Goal: Task Accomplishment & Management: Manage account settings

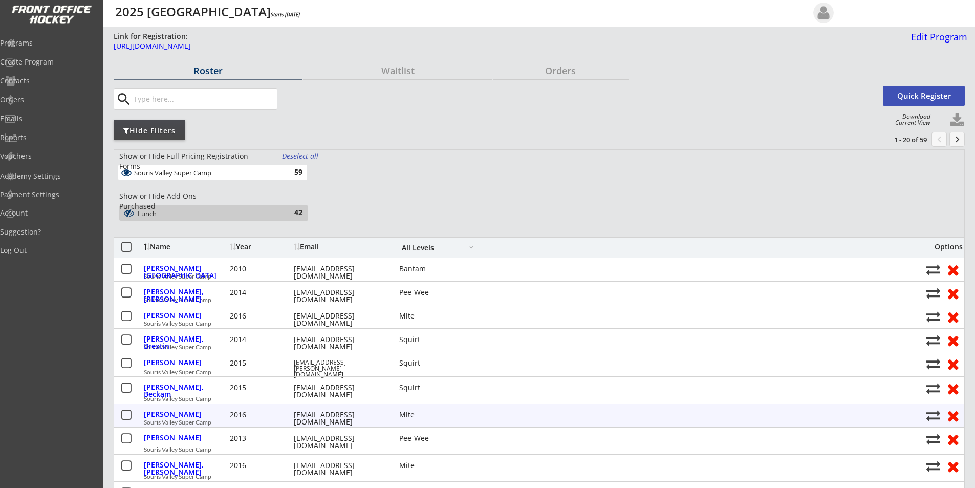
select select ""All Levels""
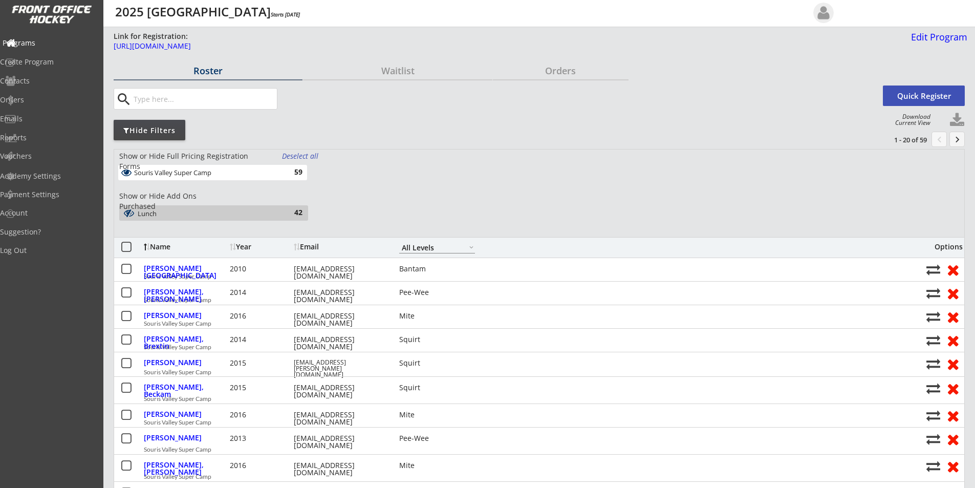
click at [44, 43] on div "Programs" at bounding box center [49, 42] width 92 height 7
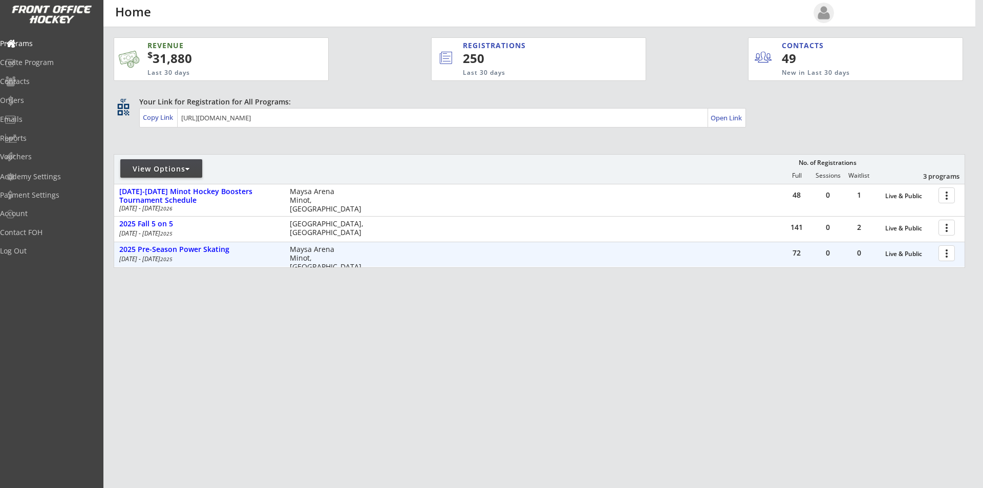
click at [948, 253] on div at bounding box center [949, 253] width 18 height 18
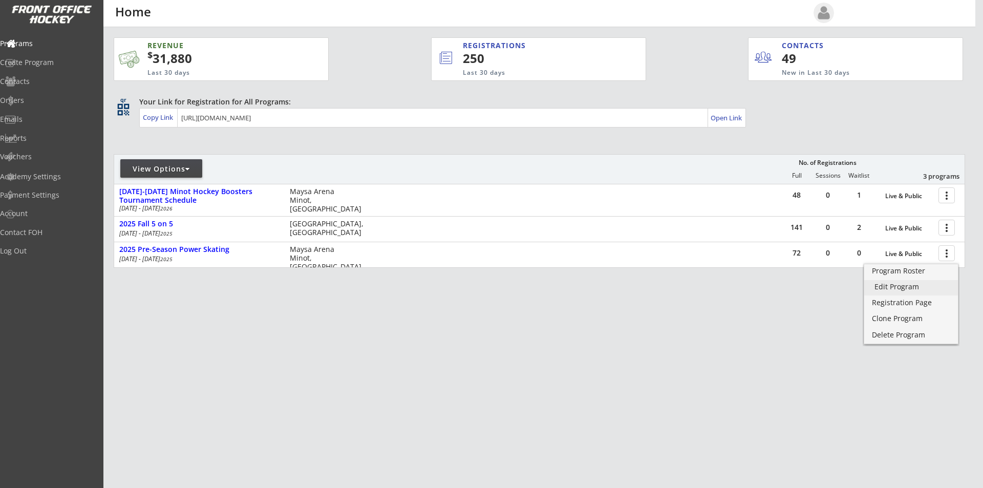
click at [906, 286] on div "Edit Program" at bounding box center [910, 286] width 73 height 7
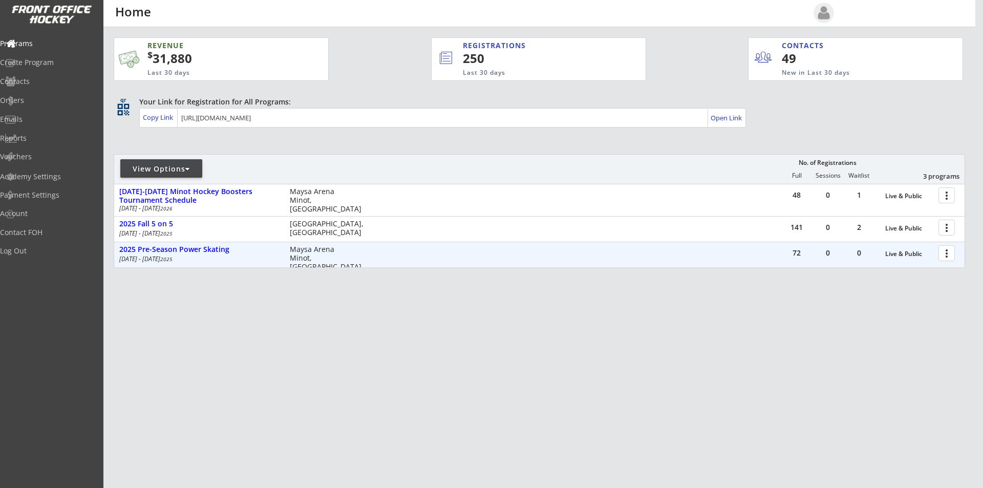
click at [946, 249] on div at bounding box center [949, 253] width 18 height 18
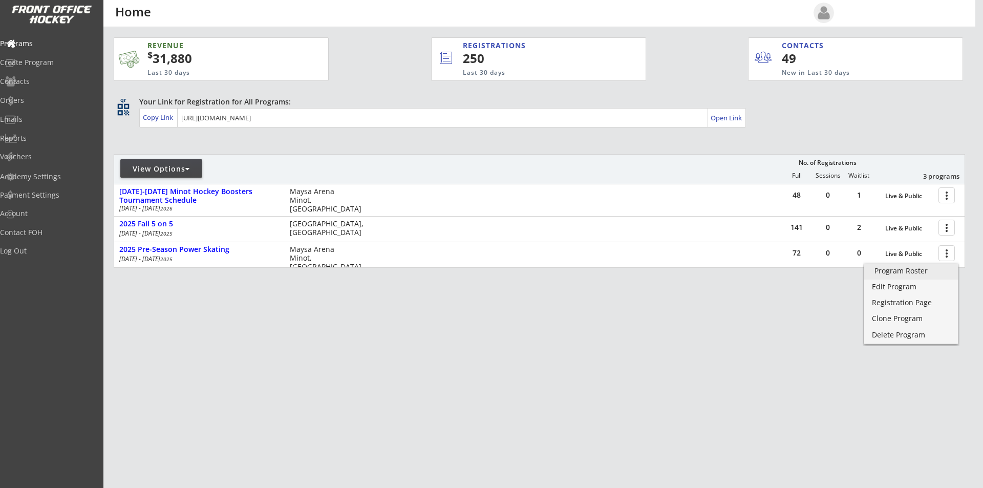
click at [910, 273] on div "Program Roster" at bounding box center [910, 270] width 73 height 7
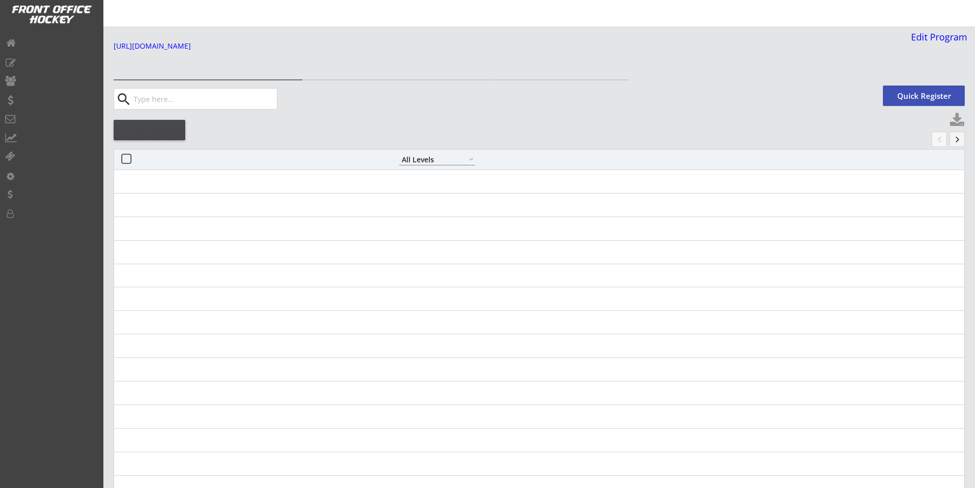
select select ""All Levels""
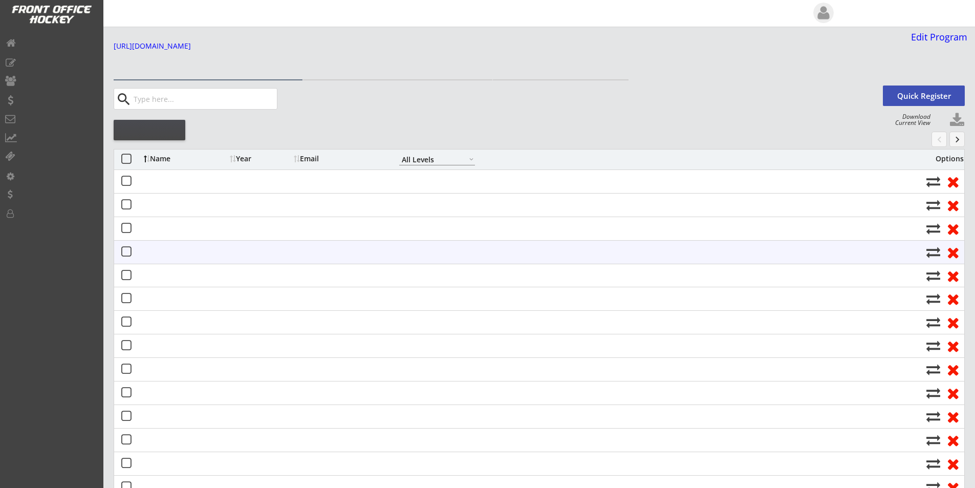
select select ""All Levels""
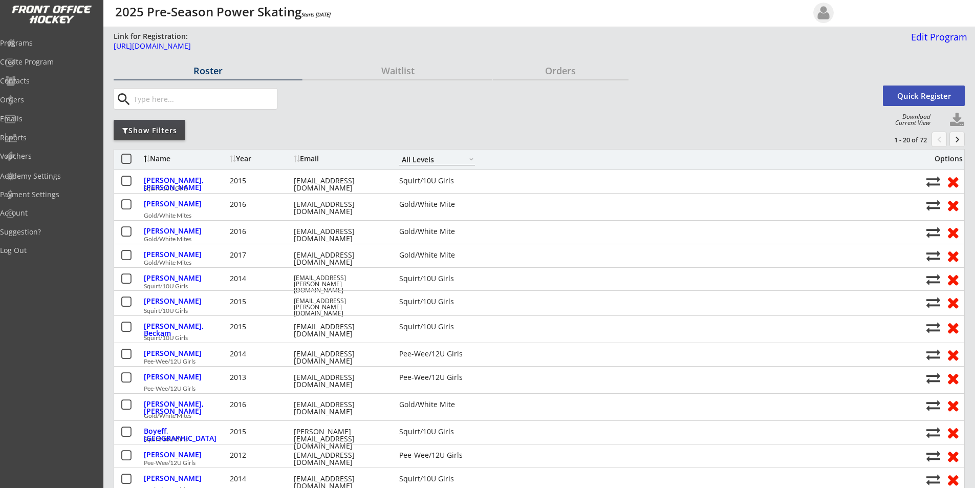
click at [148, 130] on div "Show Filters" at bounding box center [150, 130] width 72 height 10
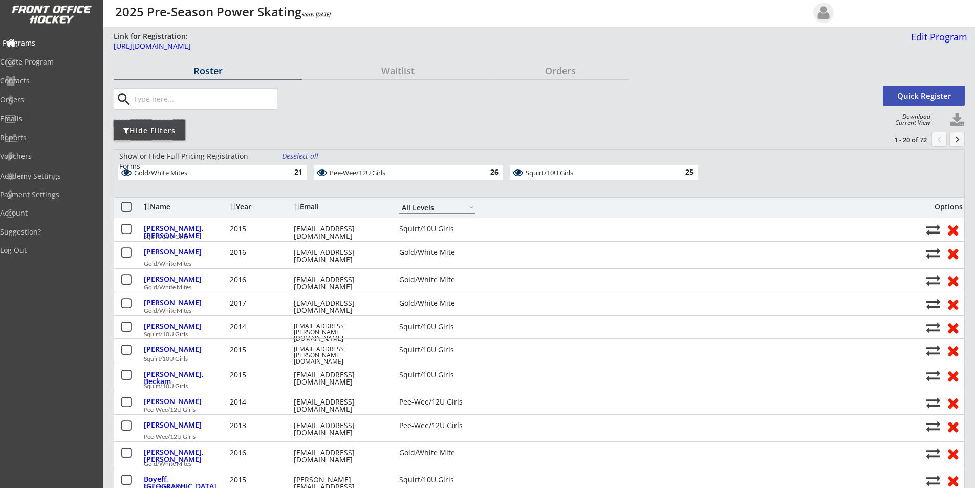
click at [41, 40] on div "Programs" at bounding box center [49, 42] width 92 height 7
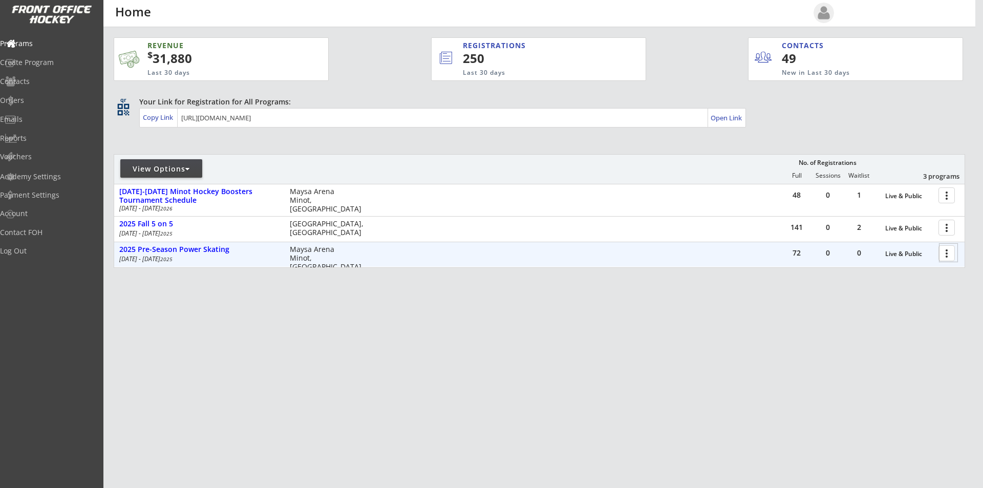
click at [947, 254] on div at bounding box center [949, 253] width 18 height 18
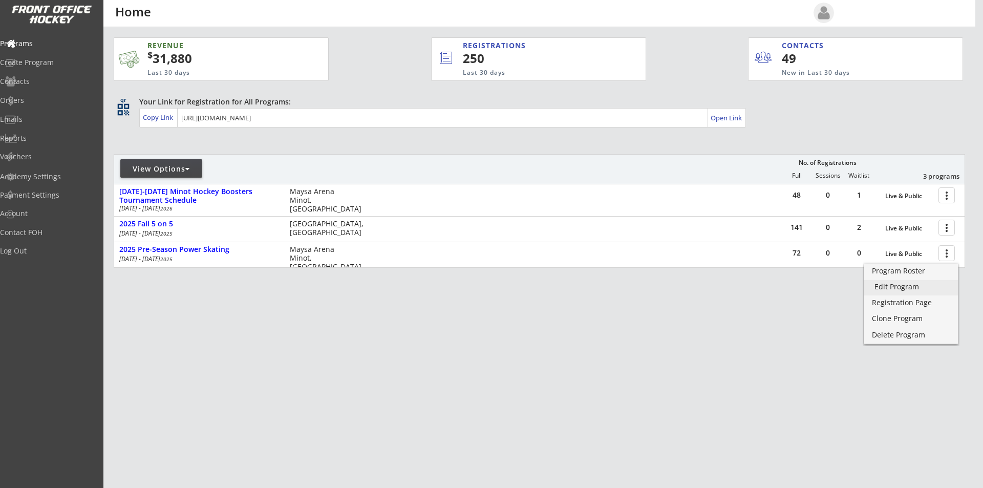
click at [904, 290] on div "Edit Program" at bounding box center [910, 286] width 73 height 7
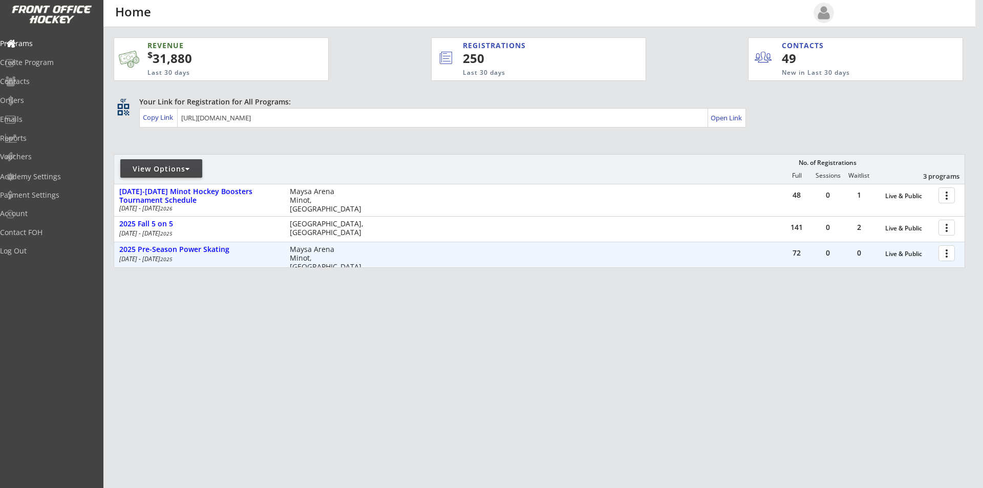
click at [945, 251] on div at bounding box center [949, 253] width 18 height 18
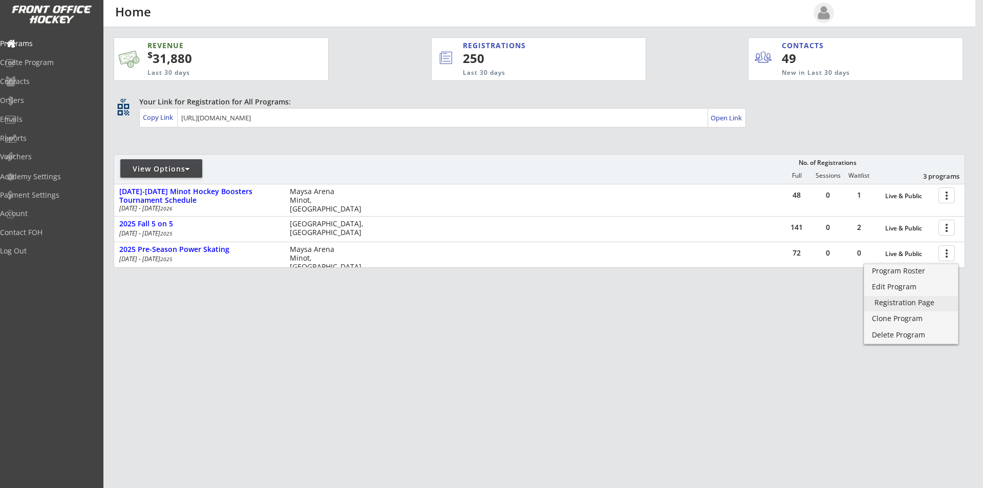
click at [901, 300] on div "Registration Page" at bounding box center [910, 302] width 73 height 7
click at [880, 292] on link "Edit Program" at bounding box center [911, 287] width 94 height 15
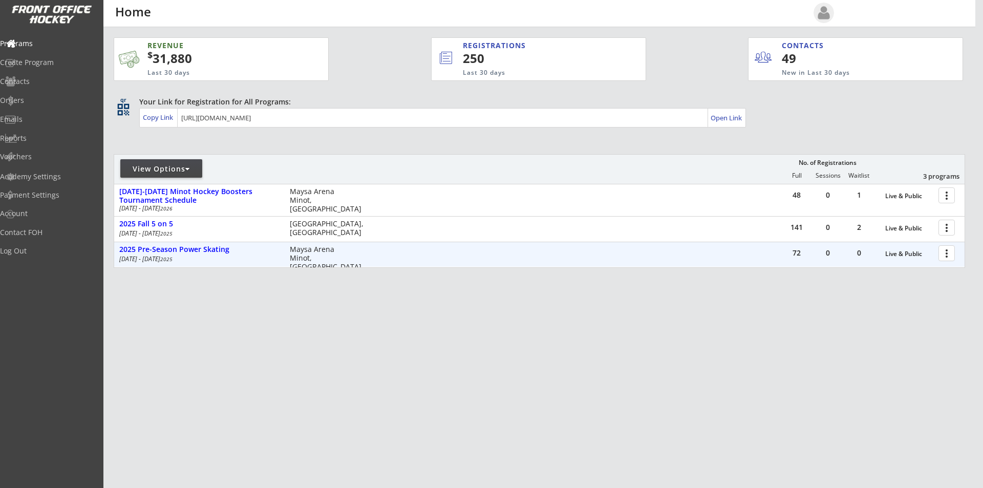
click at [949, 251] on div at bounding box center [949, 253] width 18 height 18
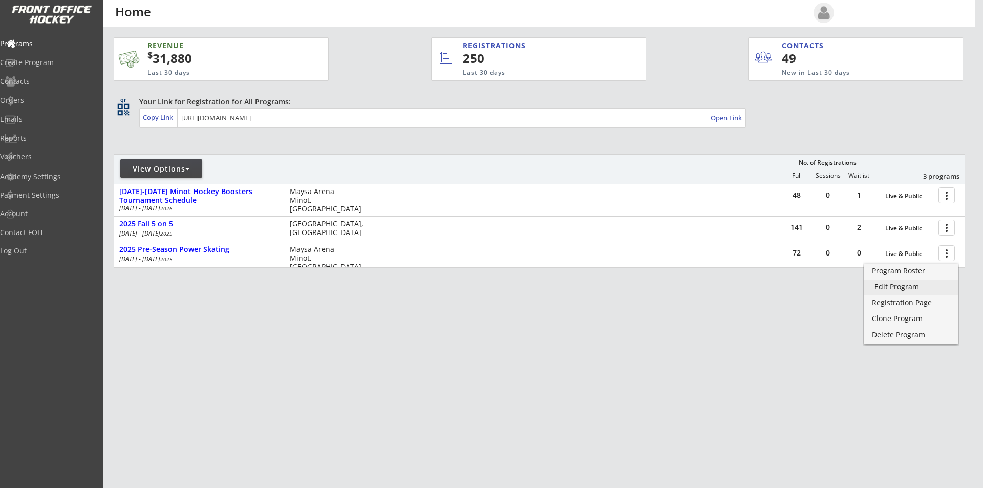
click at [904, 288] on div "Edit Program" at bounding box center [910, 286] width 73 height 7
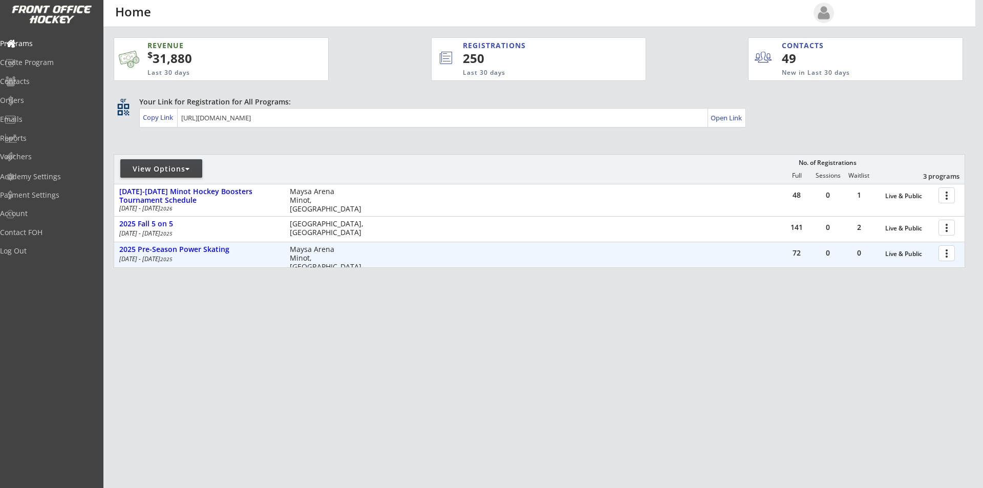
click at [946, 253] on div at bounding box center [949, 253] width 18 height 18
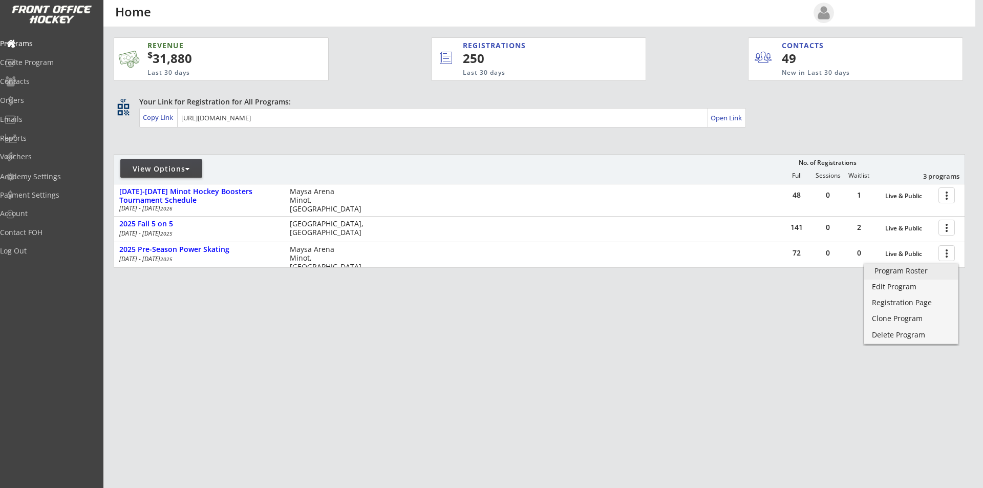
click at [915, 273] on div "Program Roster" at bounding box center [910, 270] width 73 height 7
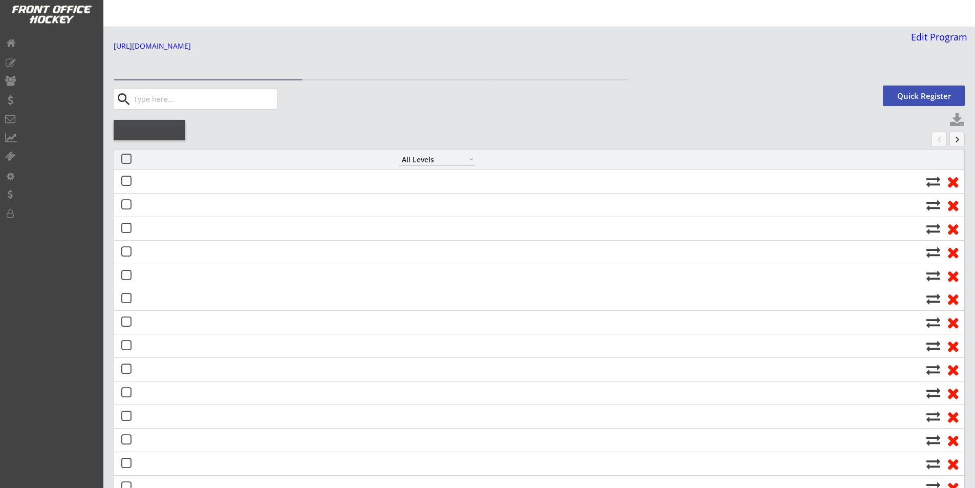
select select ""All Levels""
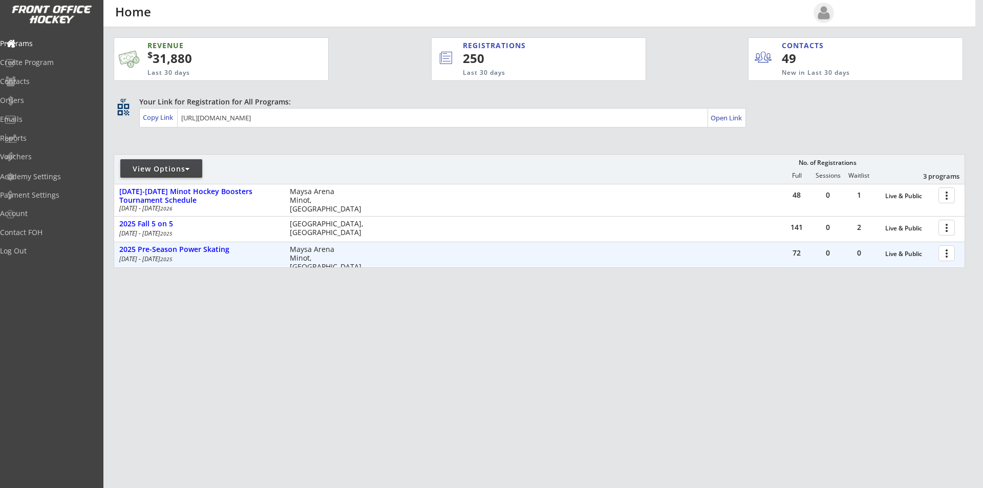
click at [948, 253] on div at bounding box center [949, 253] width 18 height 18
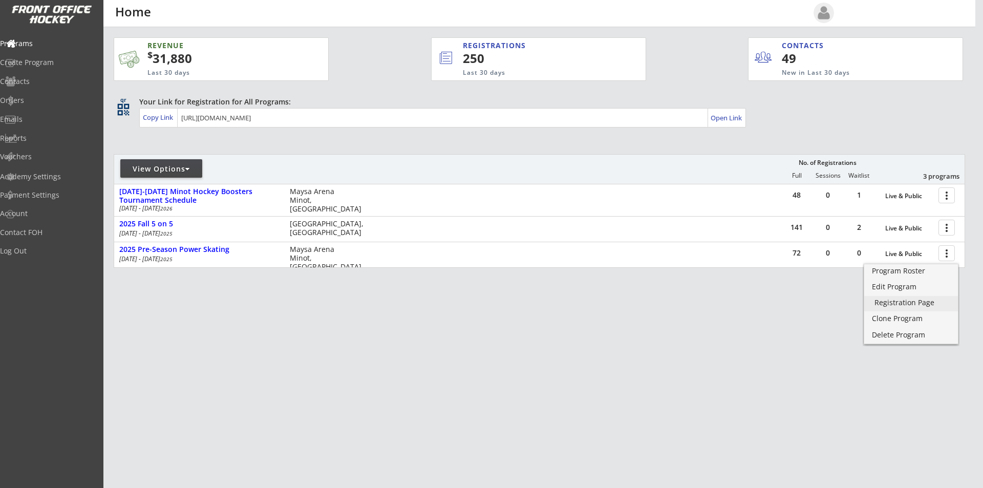
click at [912, 301] on div "Registration Page" at bounding box center [910, 302] width 73 height 7
click at [907, 303] on div "Registration Page" at bounding box center [910, 302] width 73 height 7
